Goal: Task Accomplishment & Management: Manage account settings

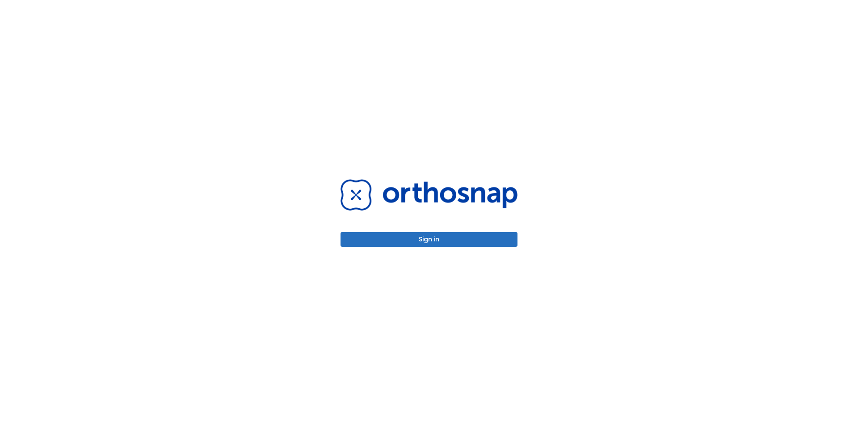
click at [434, 243] on button "Sign in" at bounding box center [429, 239] width 177 height 15
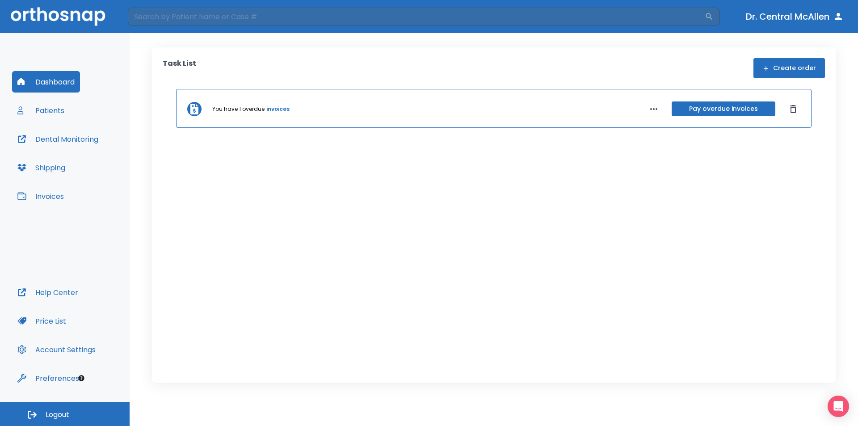
click at [273, 109] on link "invoices" at bounding box center [277, 109] width 23 height 8
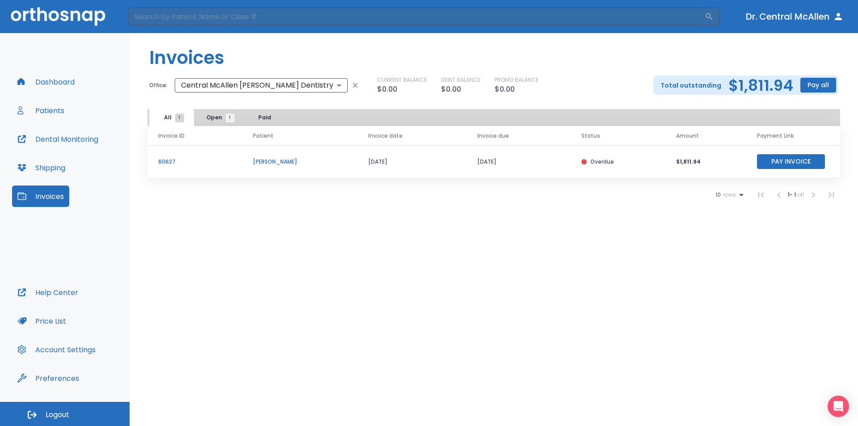
click at [78, 85] on button "Dashboard" at bounding box center [46, 81] width 68 height 21
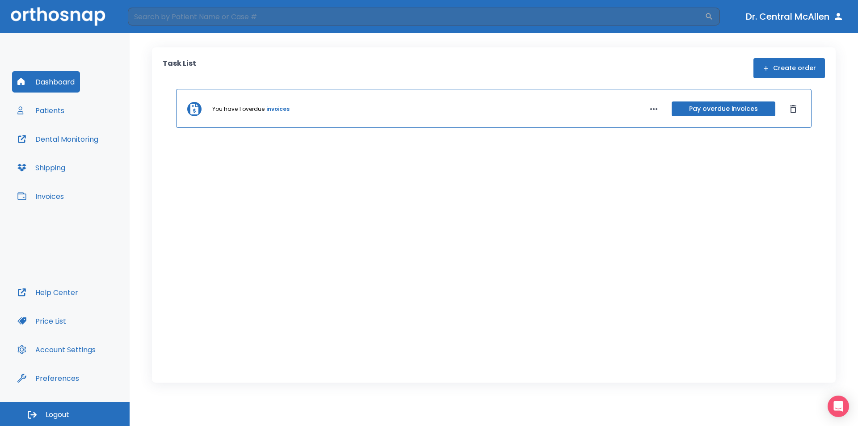
click at [77, 114] on div "Dashboard Patients Dental Monitoring Shipping Invoices" at bounding box center [65, 176] width 106 height 211
click at [56, 110] on button "Patients" at bounding box center [41, 110] width 58 height 21
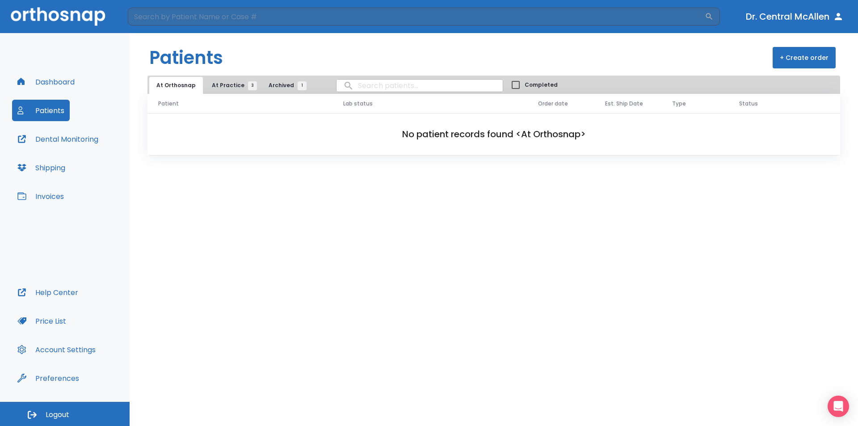
click at [235, 81] on span "At Practice 3" at bounding box center [232, 85] width 41 height 8
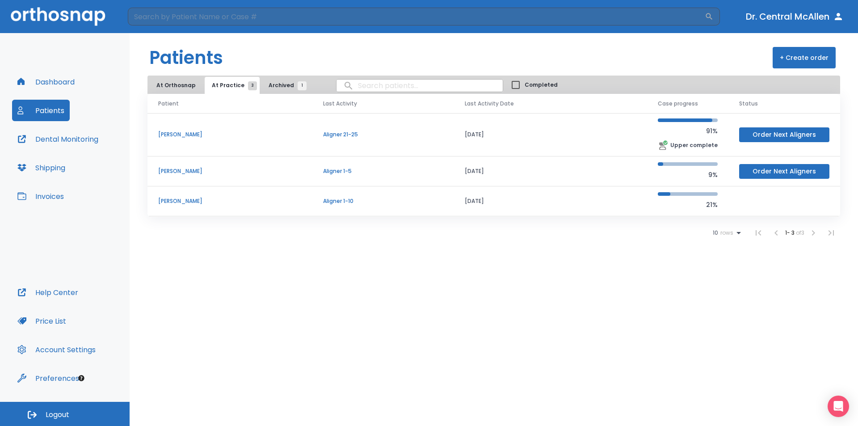
click at [360, 208] on td "Aligner 1-10" at bounding box center [384, 201] width 142 height 30
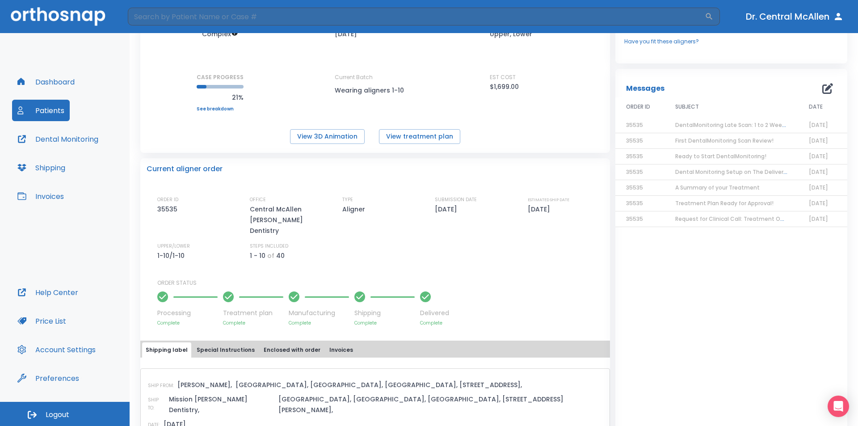
scroll to position [134, 0]
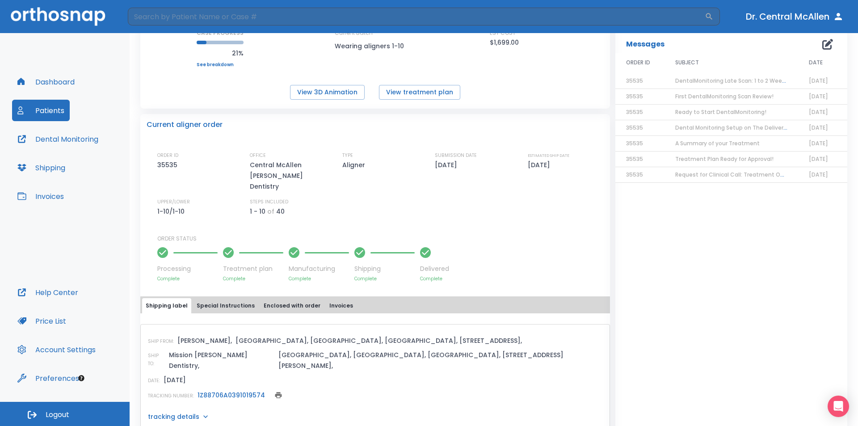
click at [227, 298] on button "Special Instructions" at bounding box center [225, 305] width 65 height 15
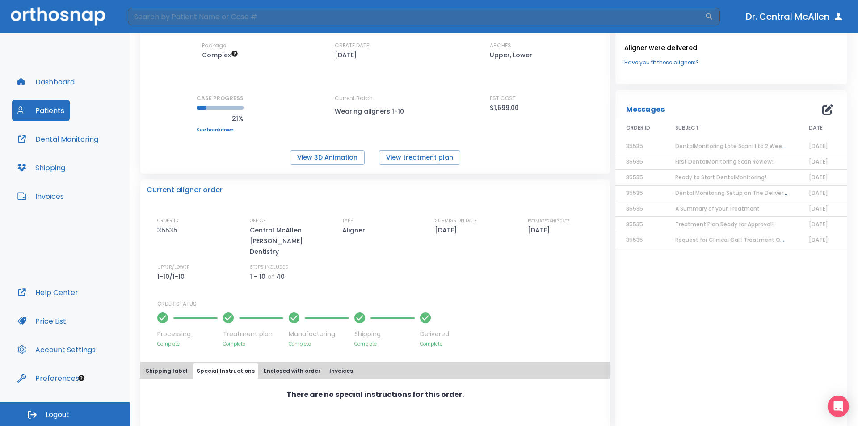
click at [302, 364] on button "Enclosed with order" at bounding box center [292, 371] width 64 height 15
click at [333, 364] on button "Invoices" at bounding box center [341, 371] width 31 height 15
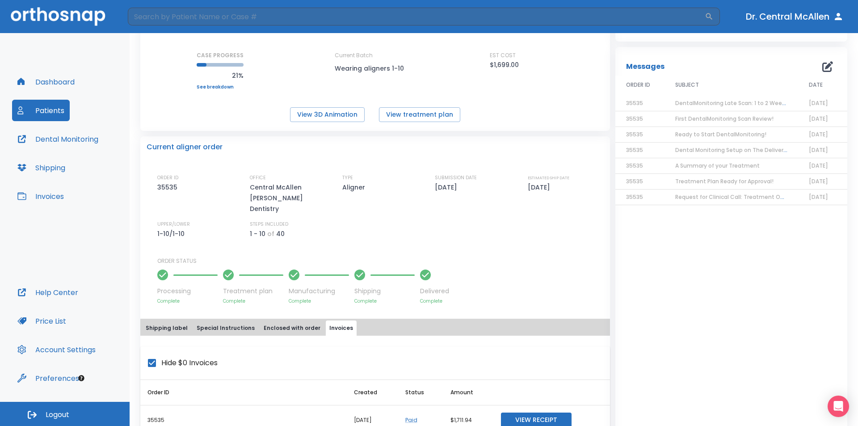
scroll to position [150, 0]
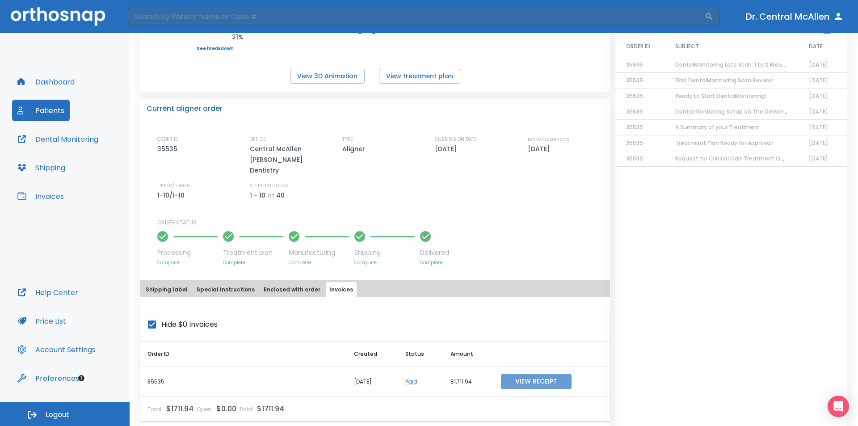
click at [566, 374] on button "View Receipt" at bounding box center [536, 381] width 71 height 15
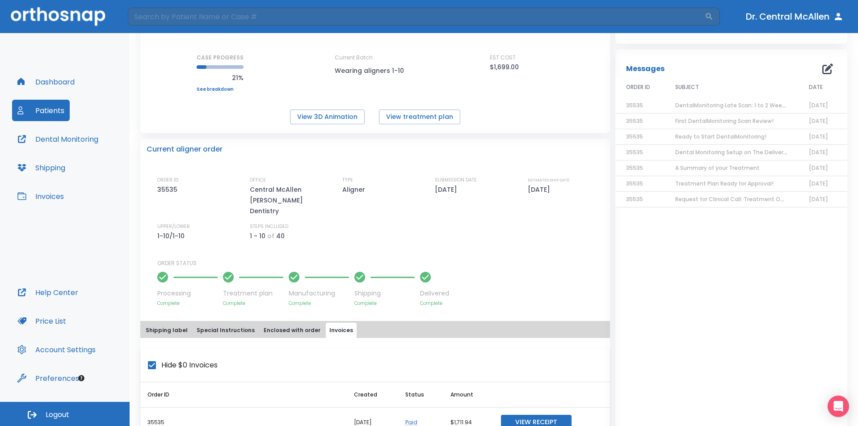
scroll to position [16, 0]
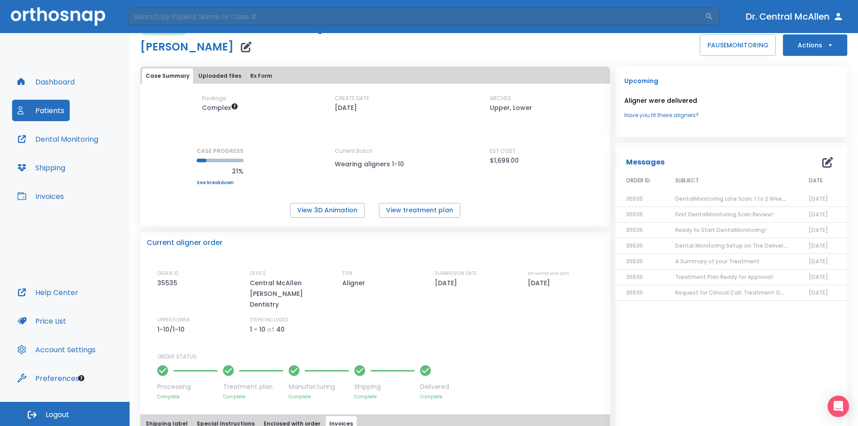
click at [798, 13] on button "Dr. Central McAllen" at bounding box center [795, 16] width 105 height 16
